Goal: Information Seeking & Learning: Learn about a topic

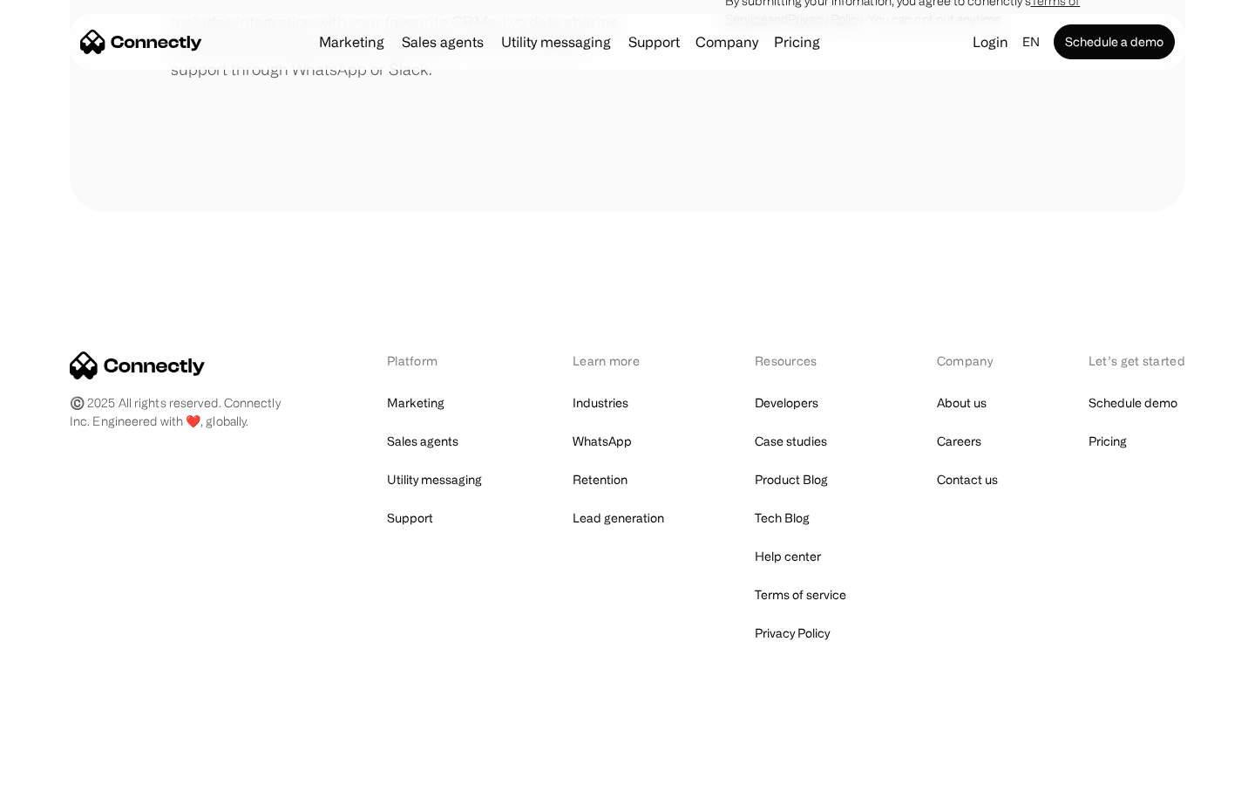
scroll to position [810, 0]
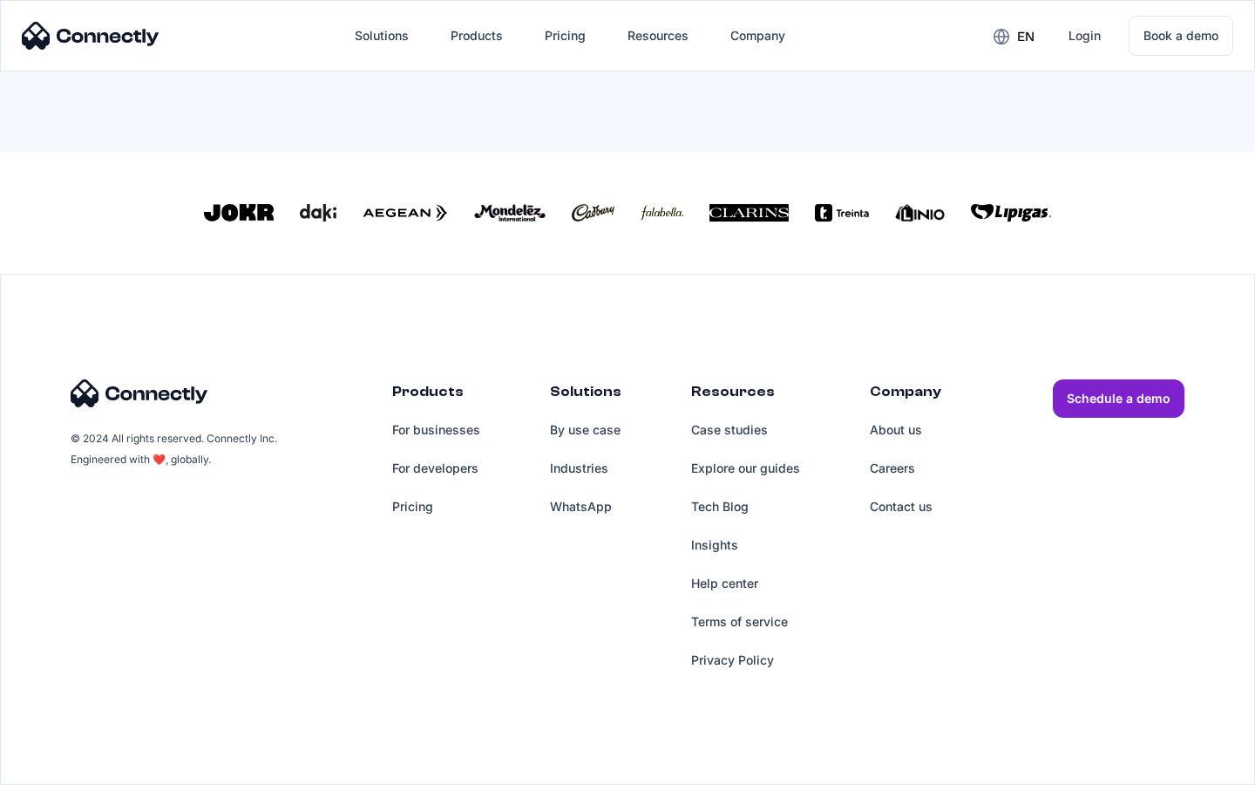
scroll to position [765, 0]
